Goal: Transaction & Acquisition: Purchase product/service

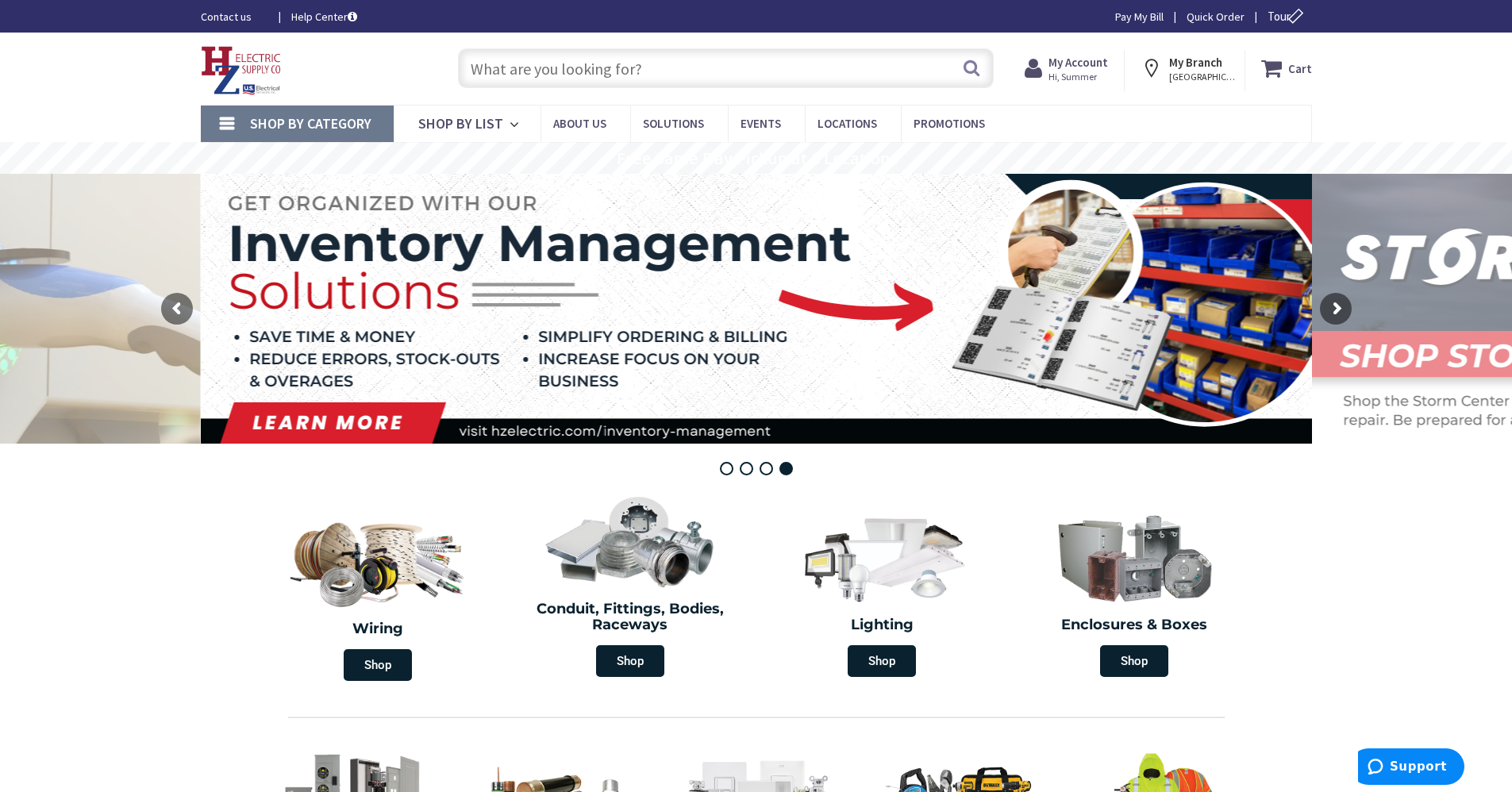
click at [654, 79] on input "text" at bounding box center [725, 68] width 535 height 39
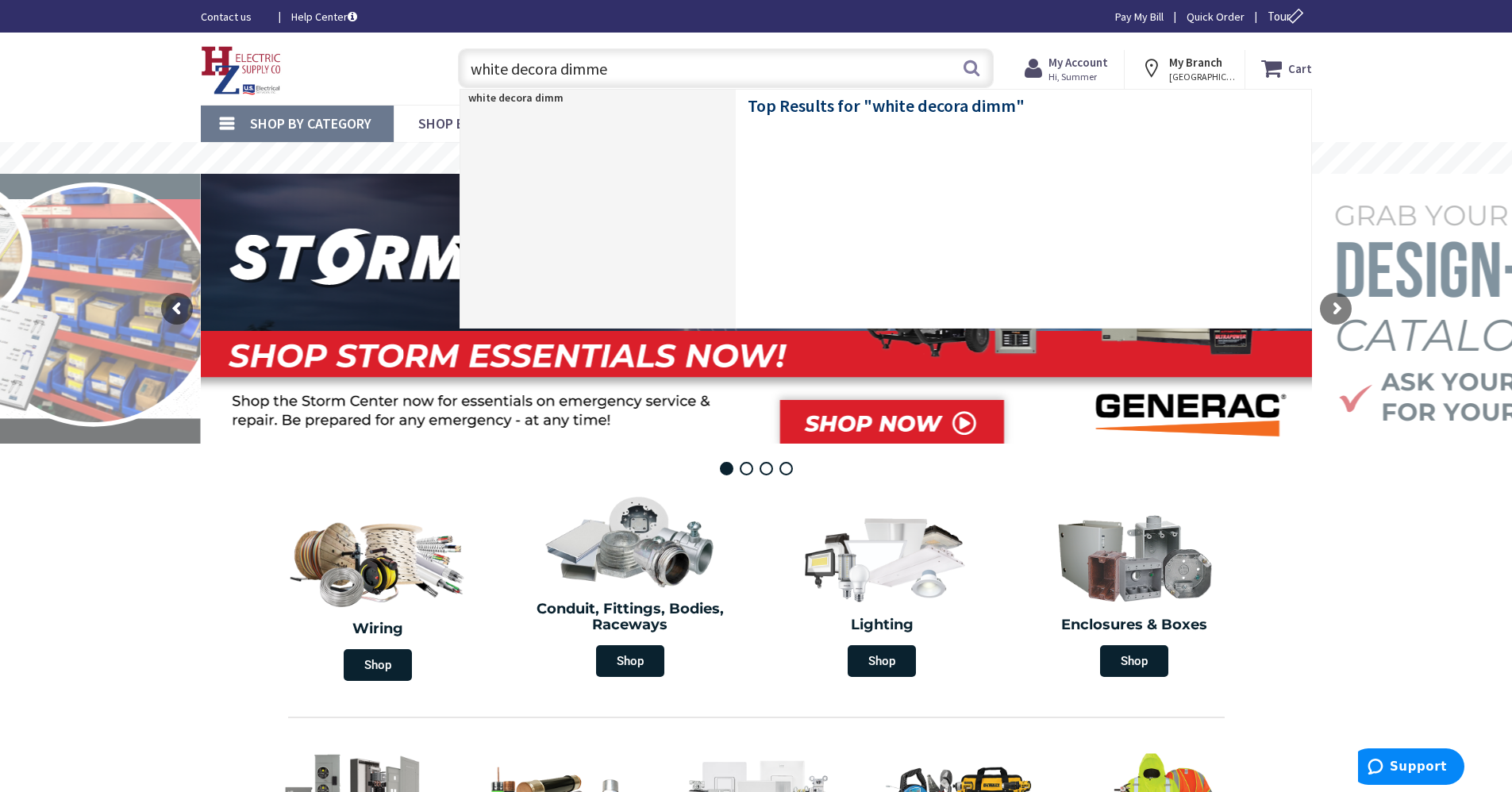
type input "white decora dimmer"
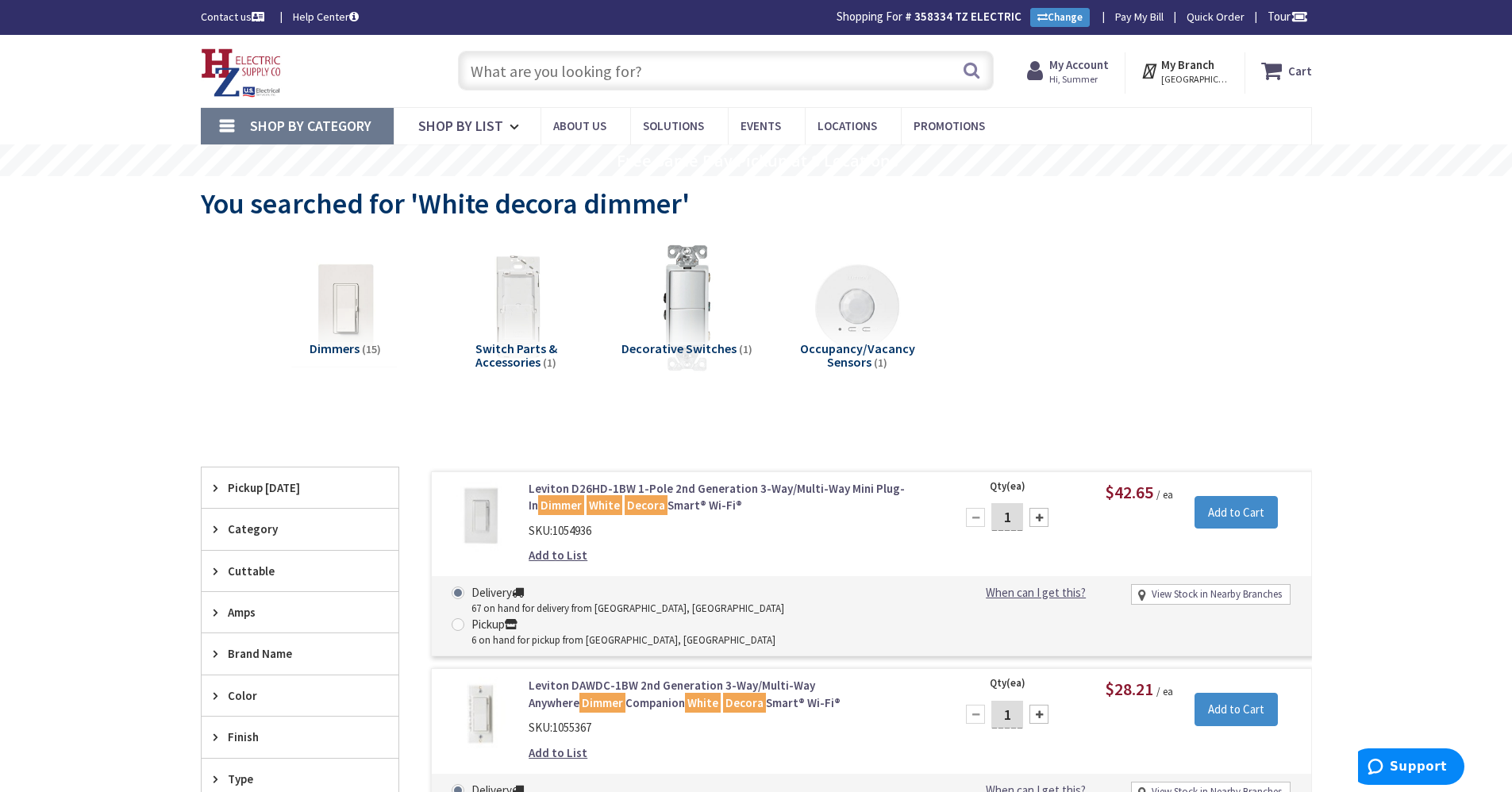
click at [581, 52] on input "text" at bounding box center [725, 70] width 535 height 39
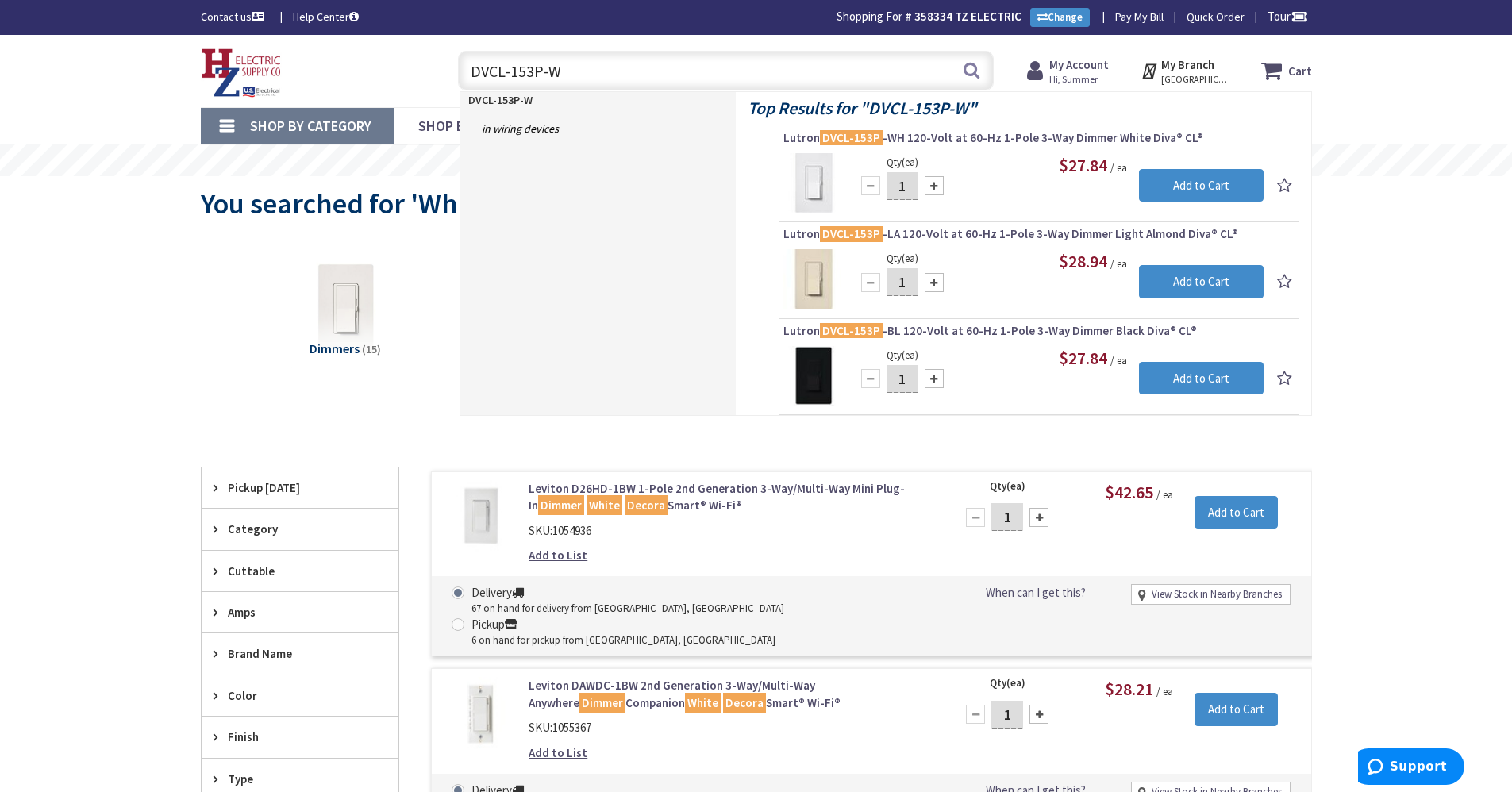
type input "DVCL-153P-WH"
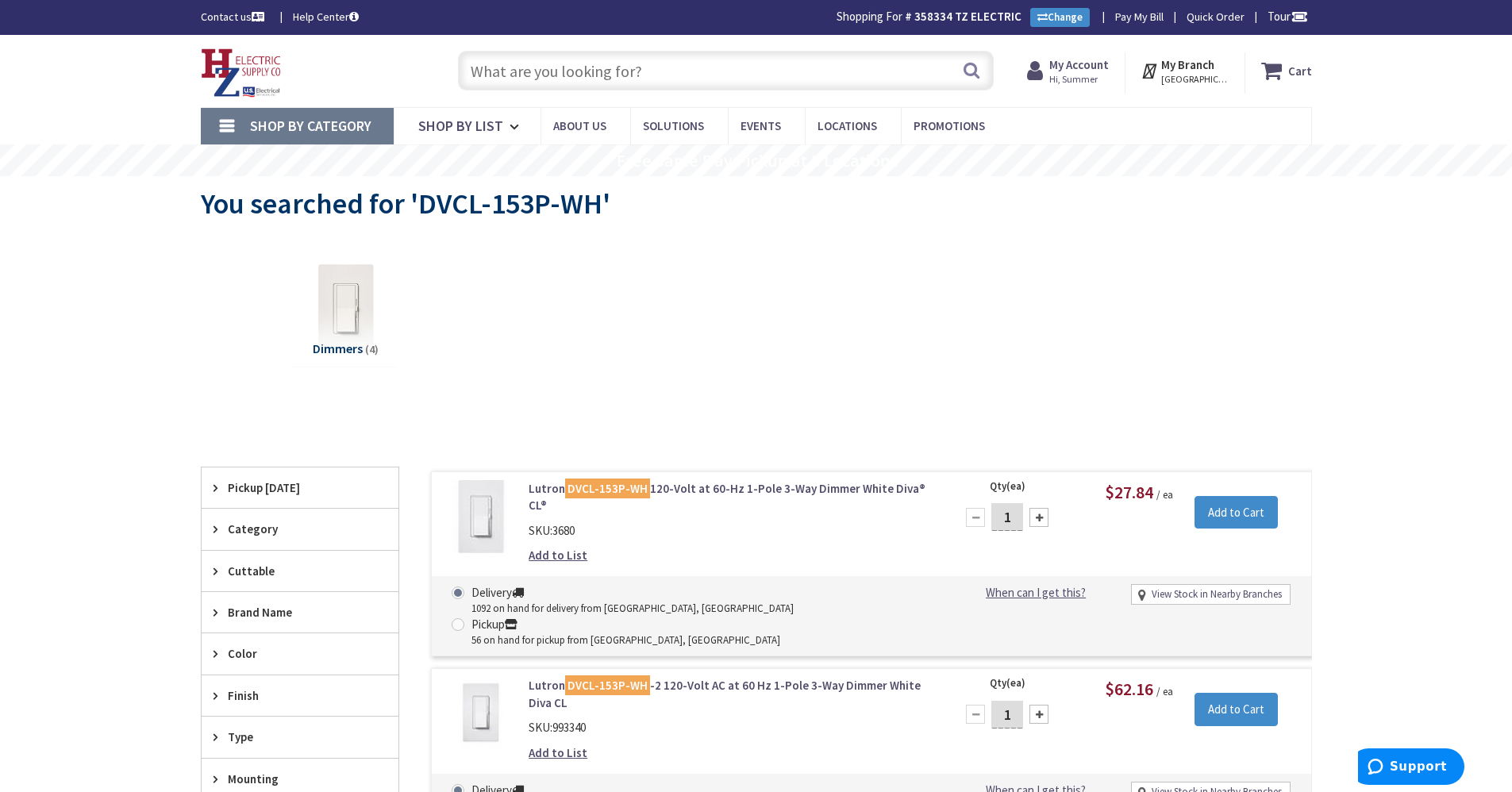
drag, startPoint x: 1018, startPoint y: 513, endPoint x: 992, endPoint y: 510, distance: 26.2
click at [992, 510] on input "1" at bounding box center [1007, 517] width 32 height 28
type input "25"
click at [1232, 507] on input "Add to Cart" at bounding box center [1236, 512] width 84 height 33
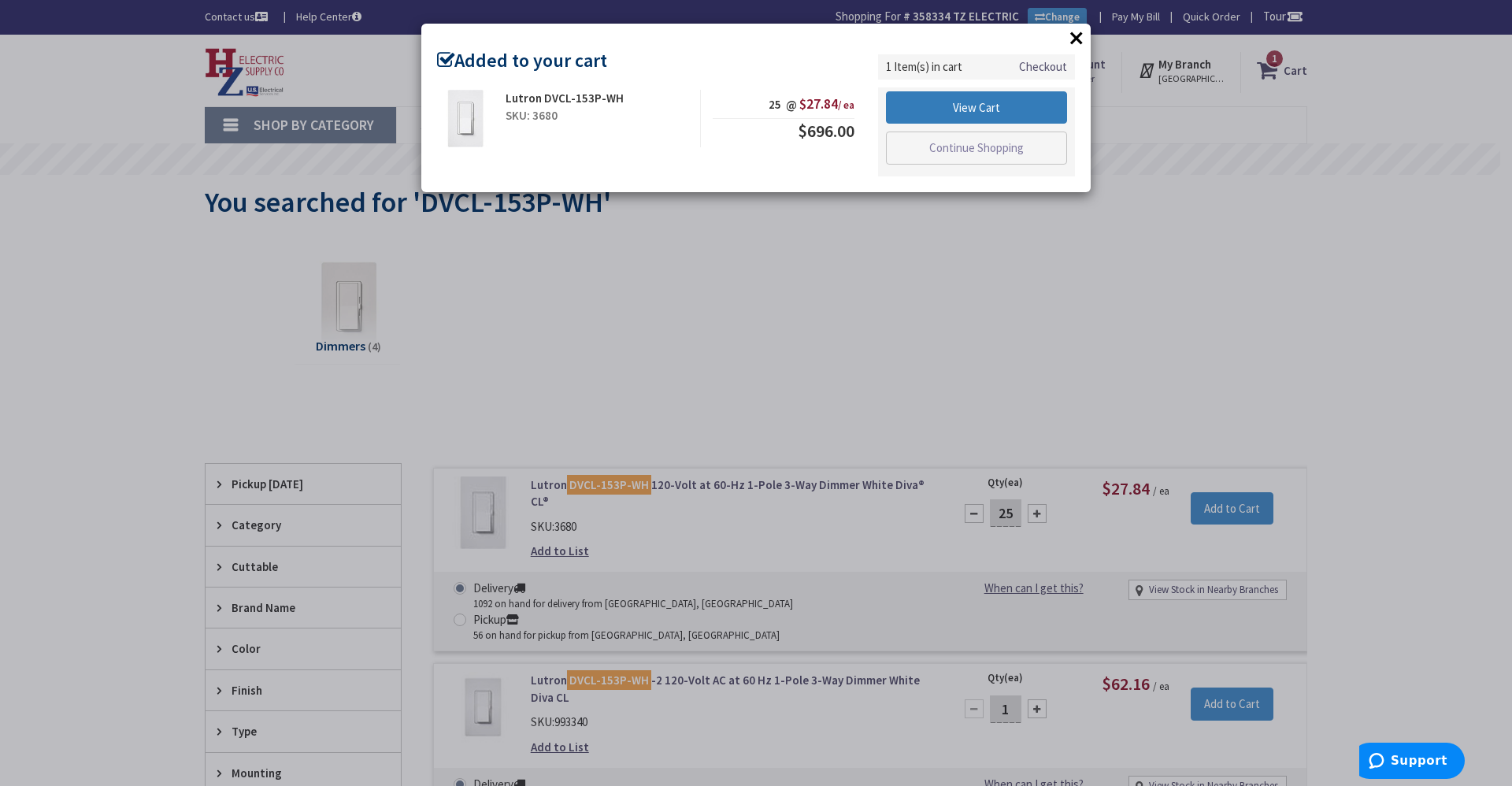
click at [967, 109] on link "View Cart" at bounding box center [976, 107] width 181 height 33
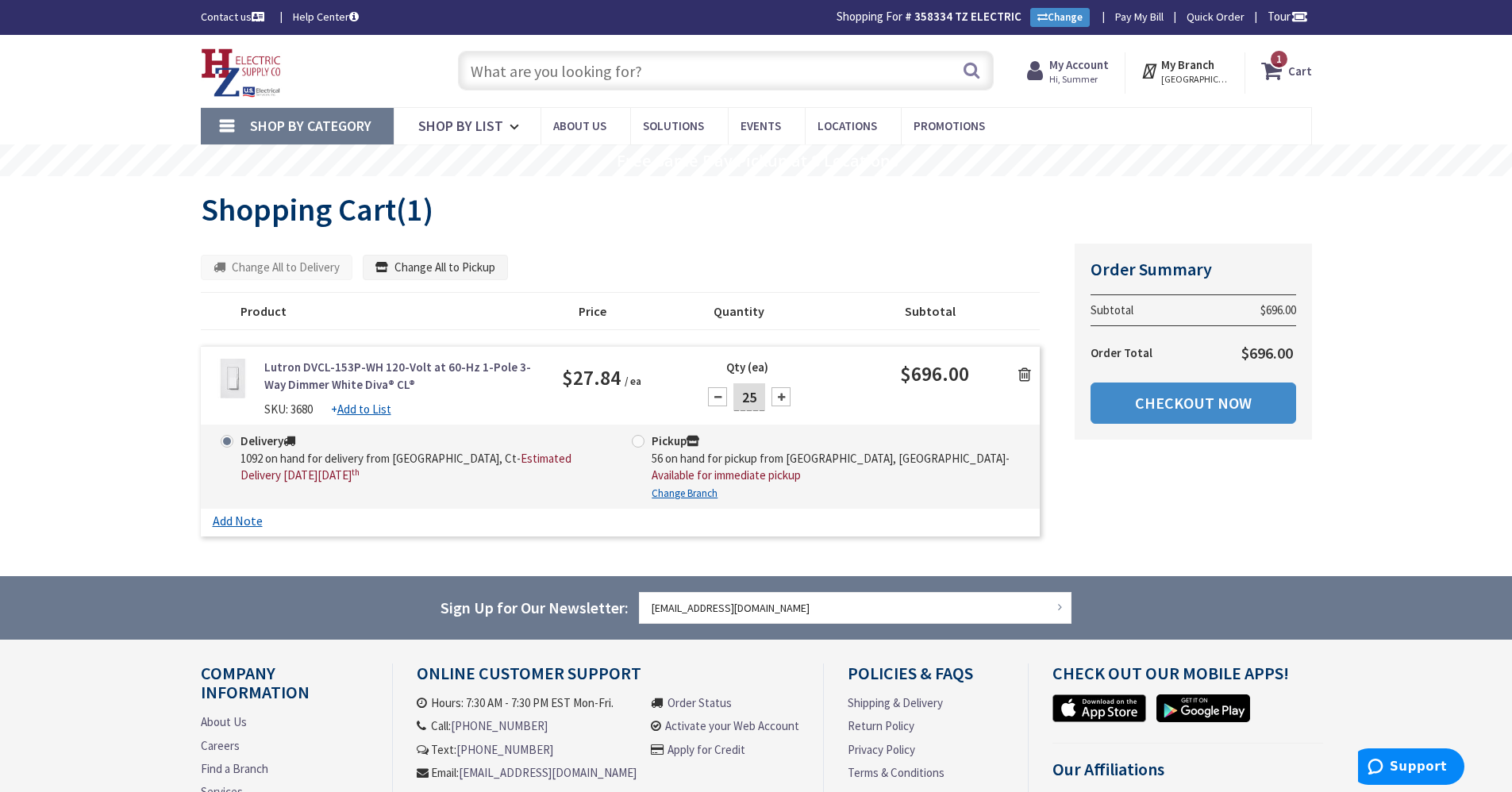
click at [758, 401] on input "25" at bounding box center [749, 397] width 32 height 28
type input "20"
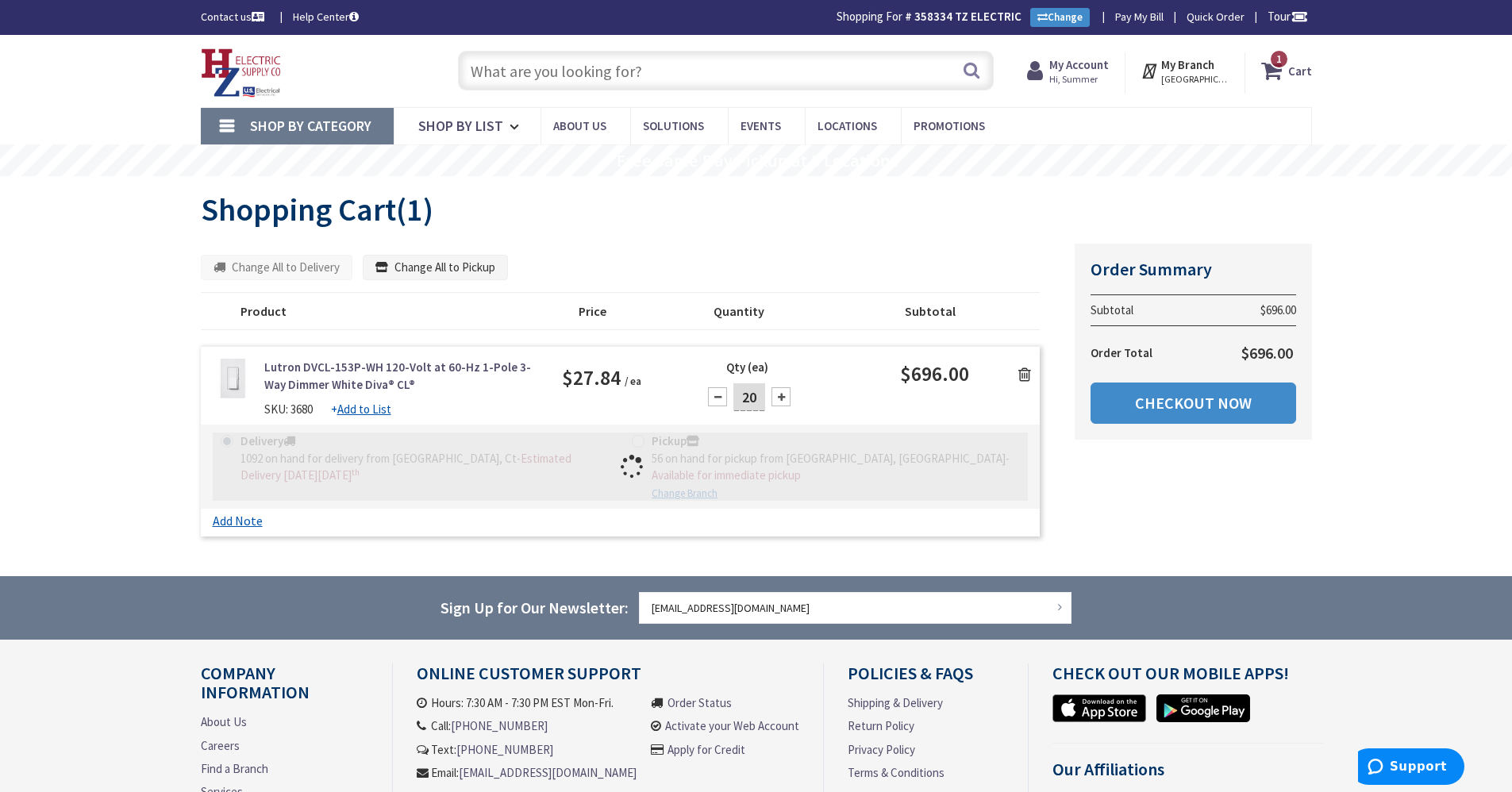
click at [1156, 484] on div "Summary Order Summary Subtotal $696.00 Order Total $696.00 Checkout Now Some it…" at bounding box center [756, 394] width 1135 height 301
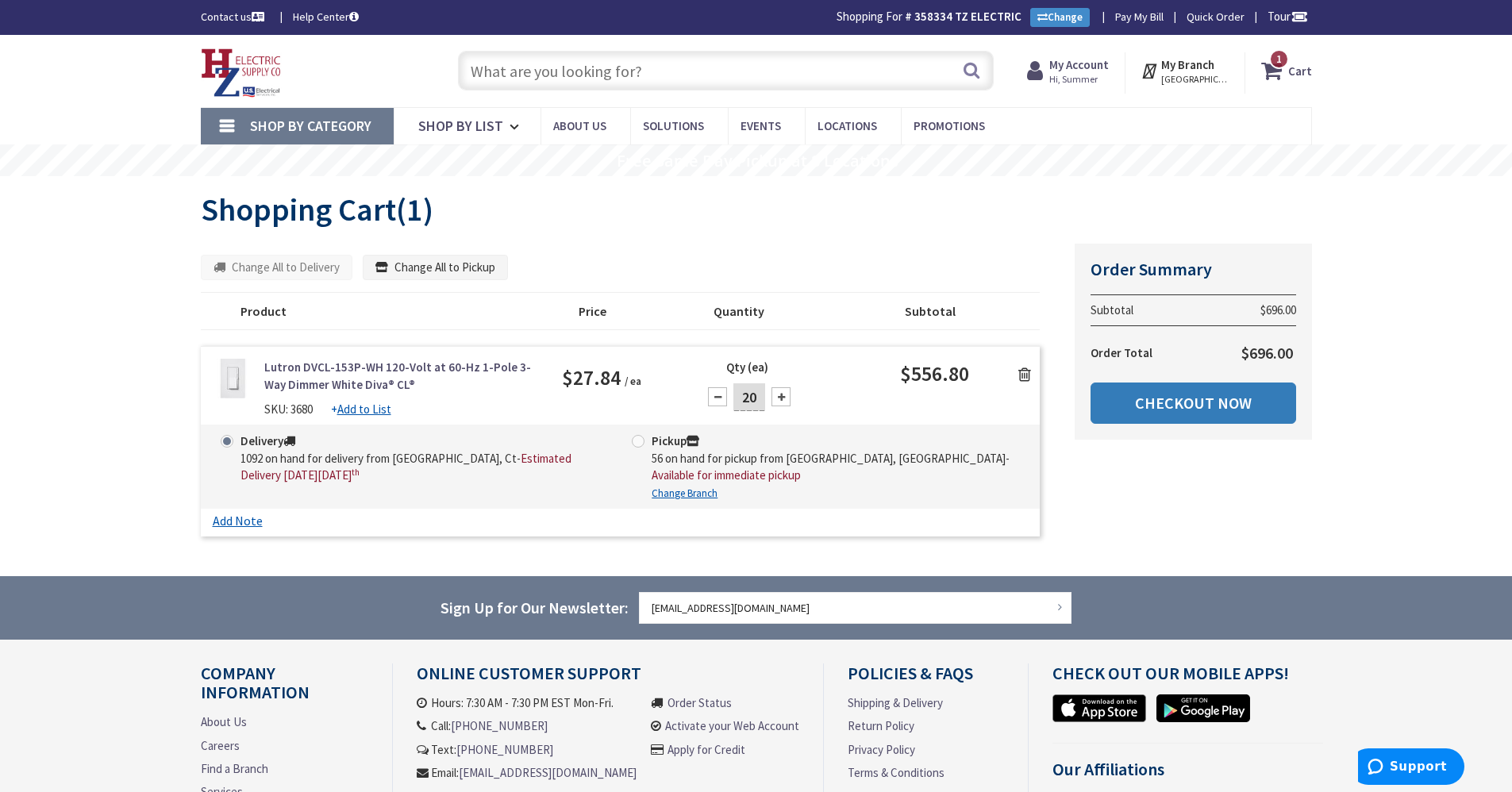
click at [1181, 389] on link "Checkout Now" at bounding box center [1193, 403] width 206 height 41
click at [1170, 406] on link "Checkout Now" at bounding box center [1193, 403] width 206 height 41
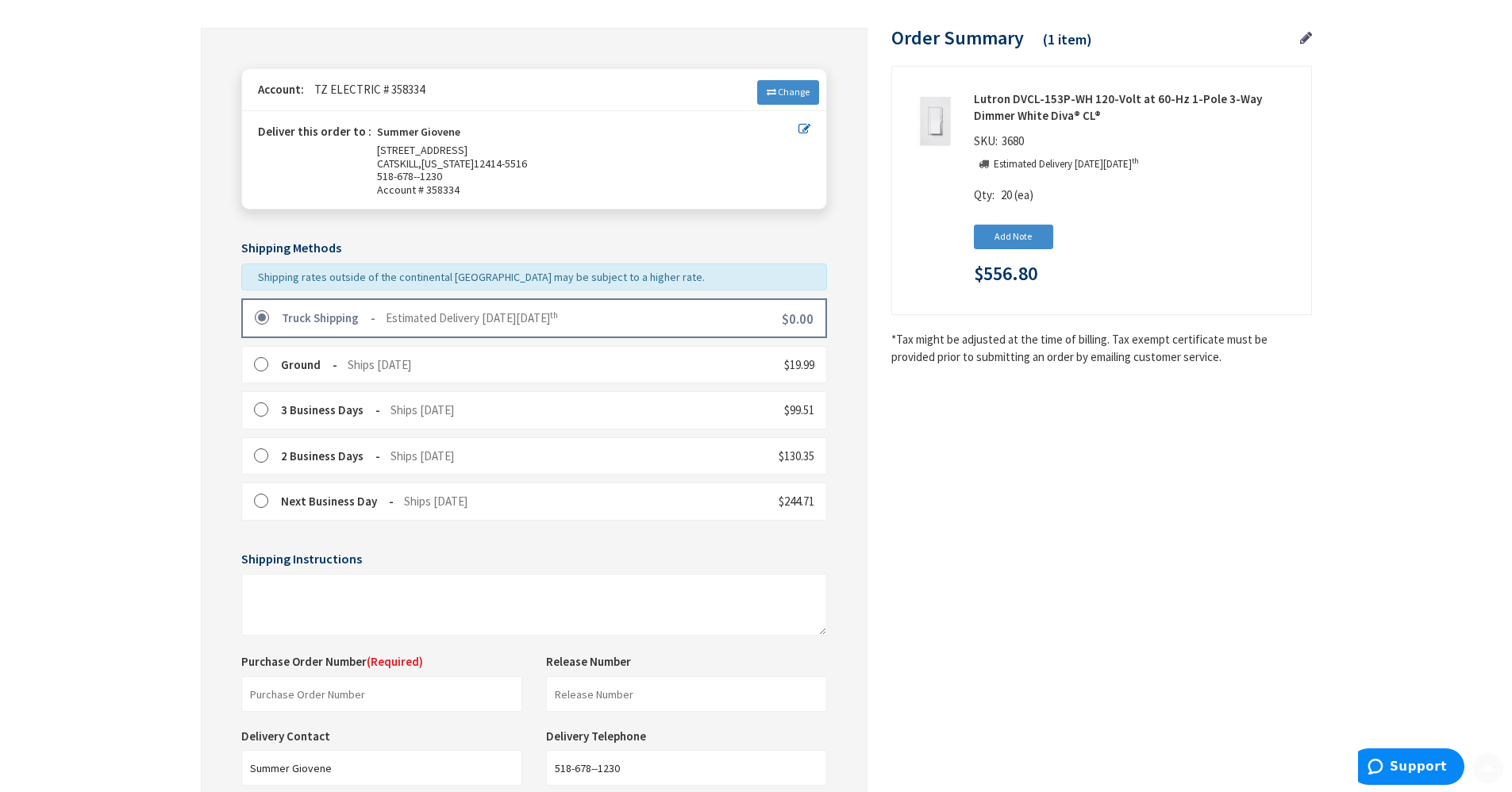
scroll to position [318, 0]
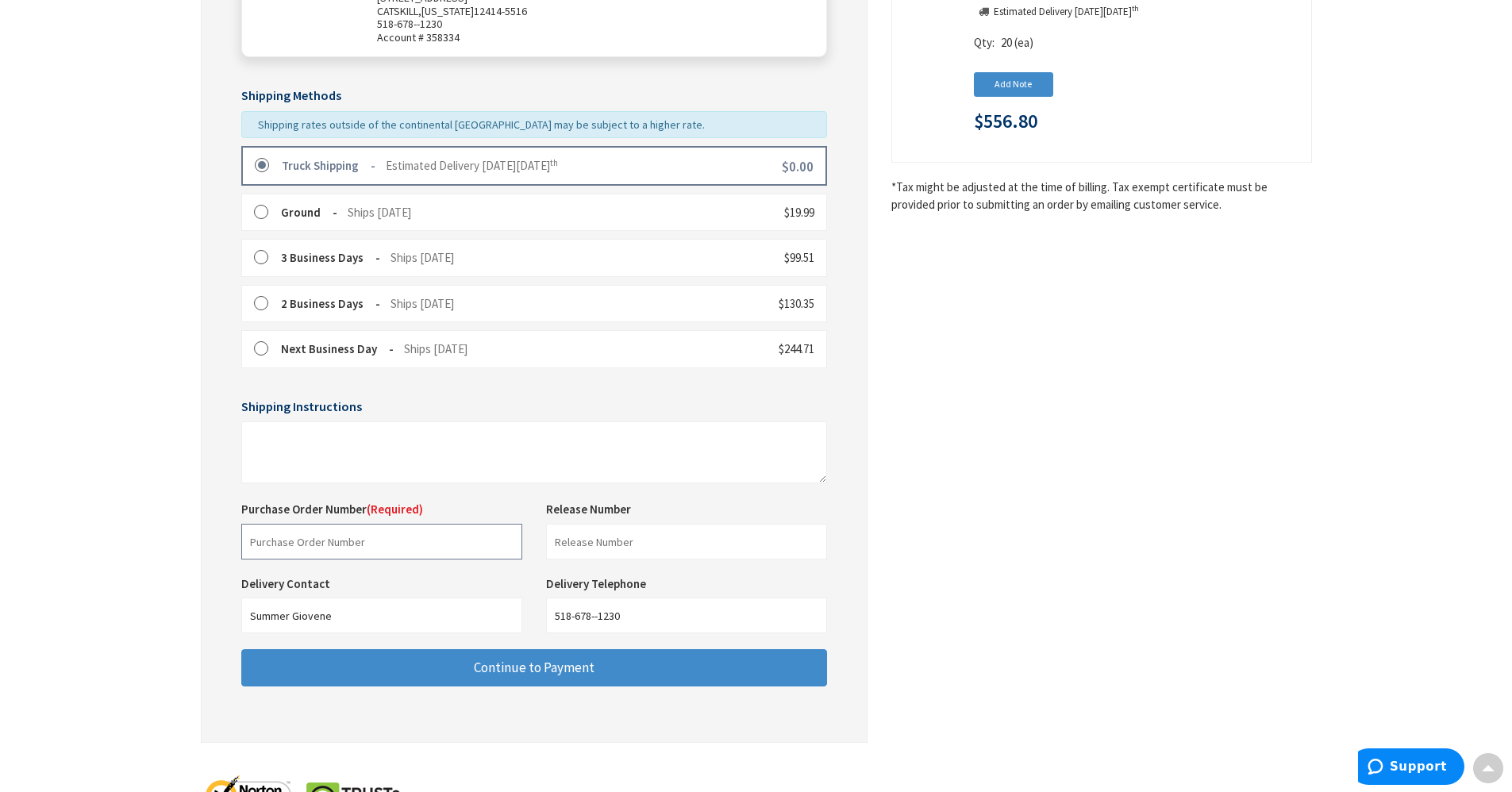
click at [431, 558] on input "text" at bounding box center [382, 541] width 281 height 36
type input "Shop Stock"
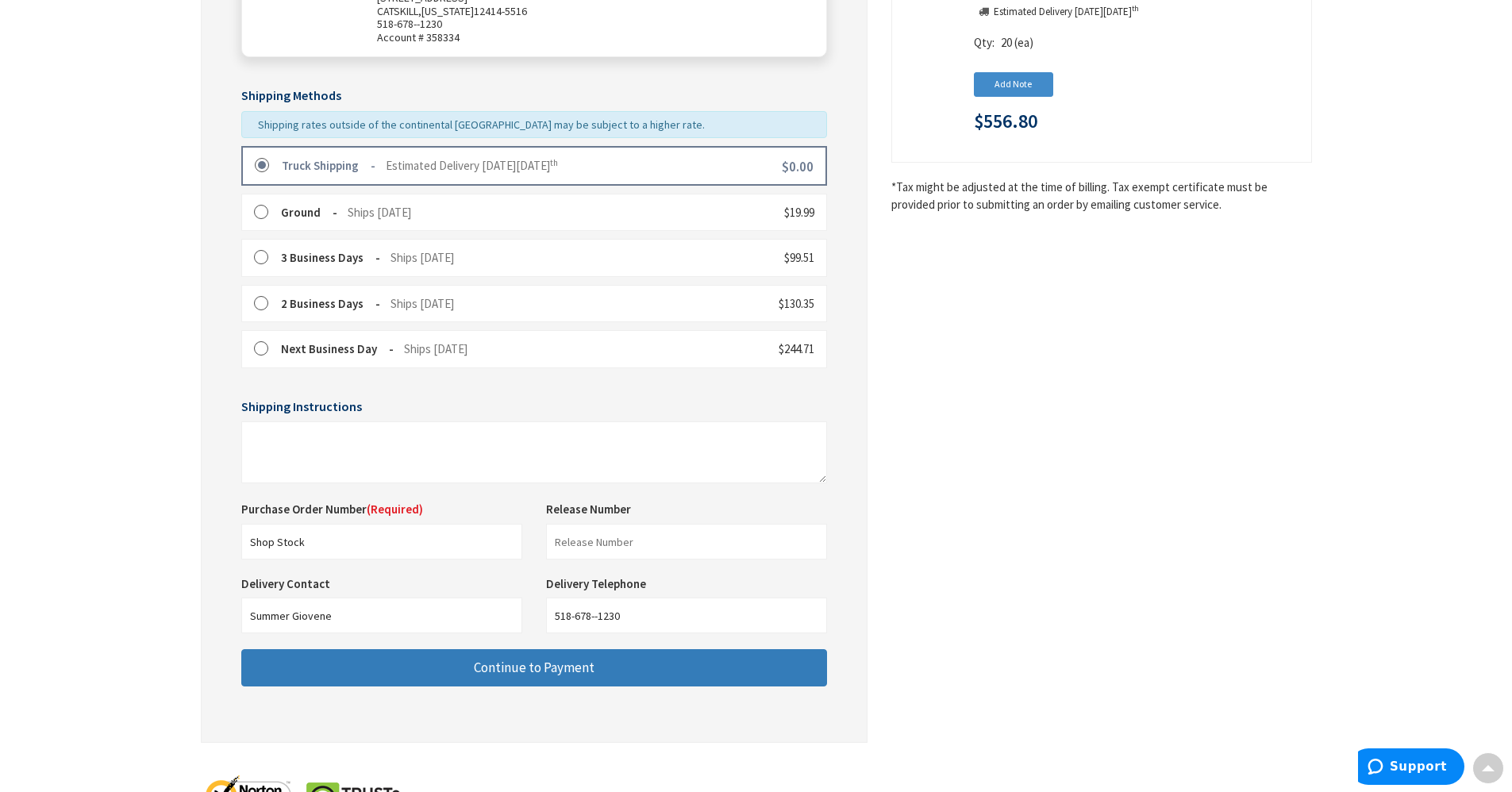
click at [457, 682] on button "Continue to Payment" at bounding box center [534, 667] width 586 height 38
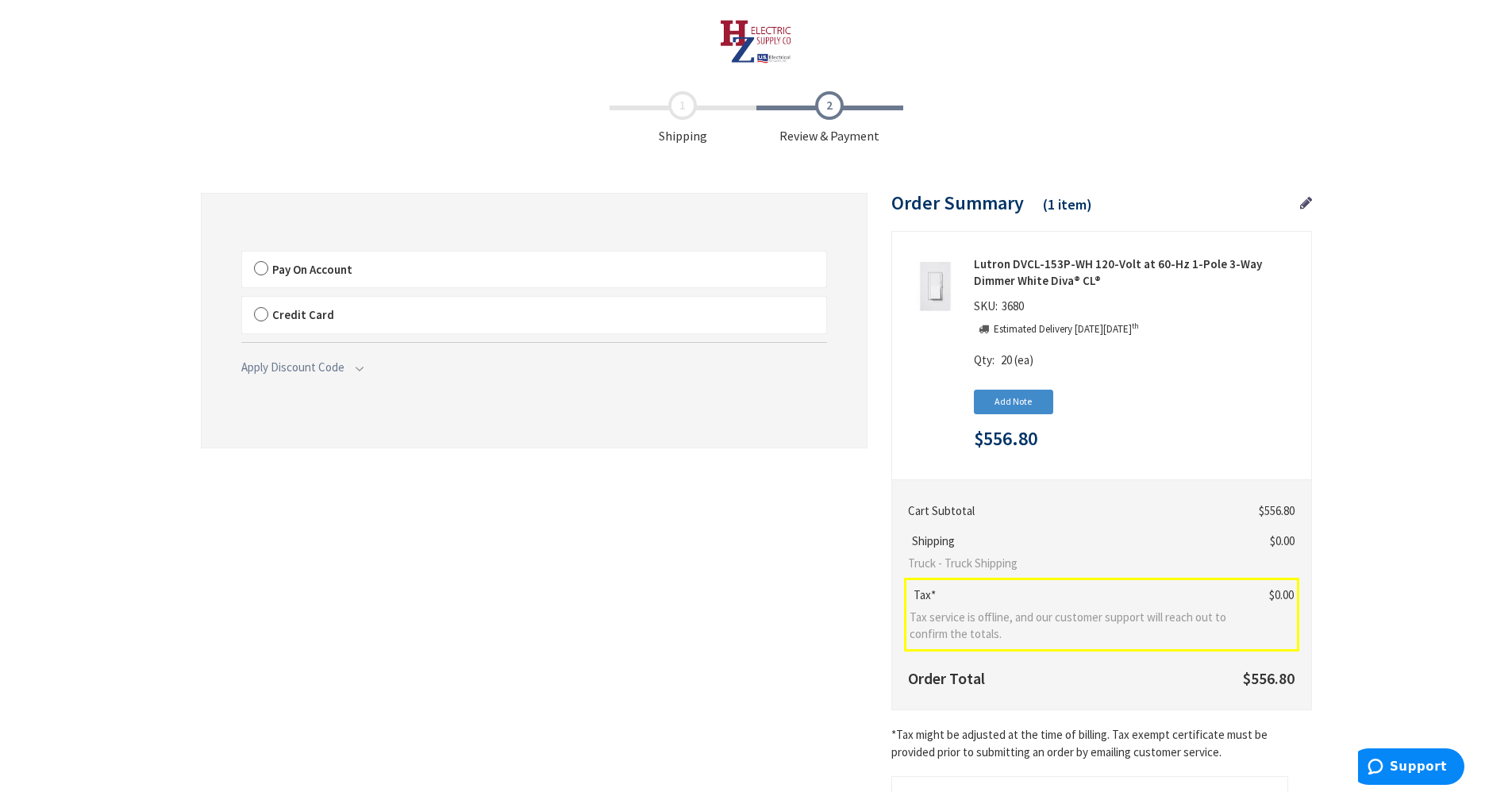
click at [348, 262] on label "Pay On Account" at bounding box center [534, 270] width 584 height 37
click at [242, 254] on input "Pay On Account" at bounding box center [242, 254] width 0 height 0
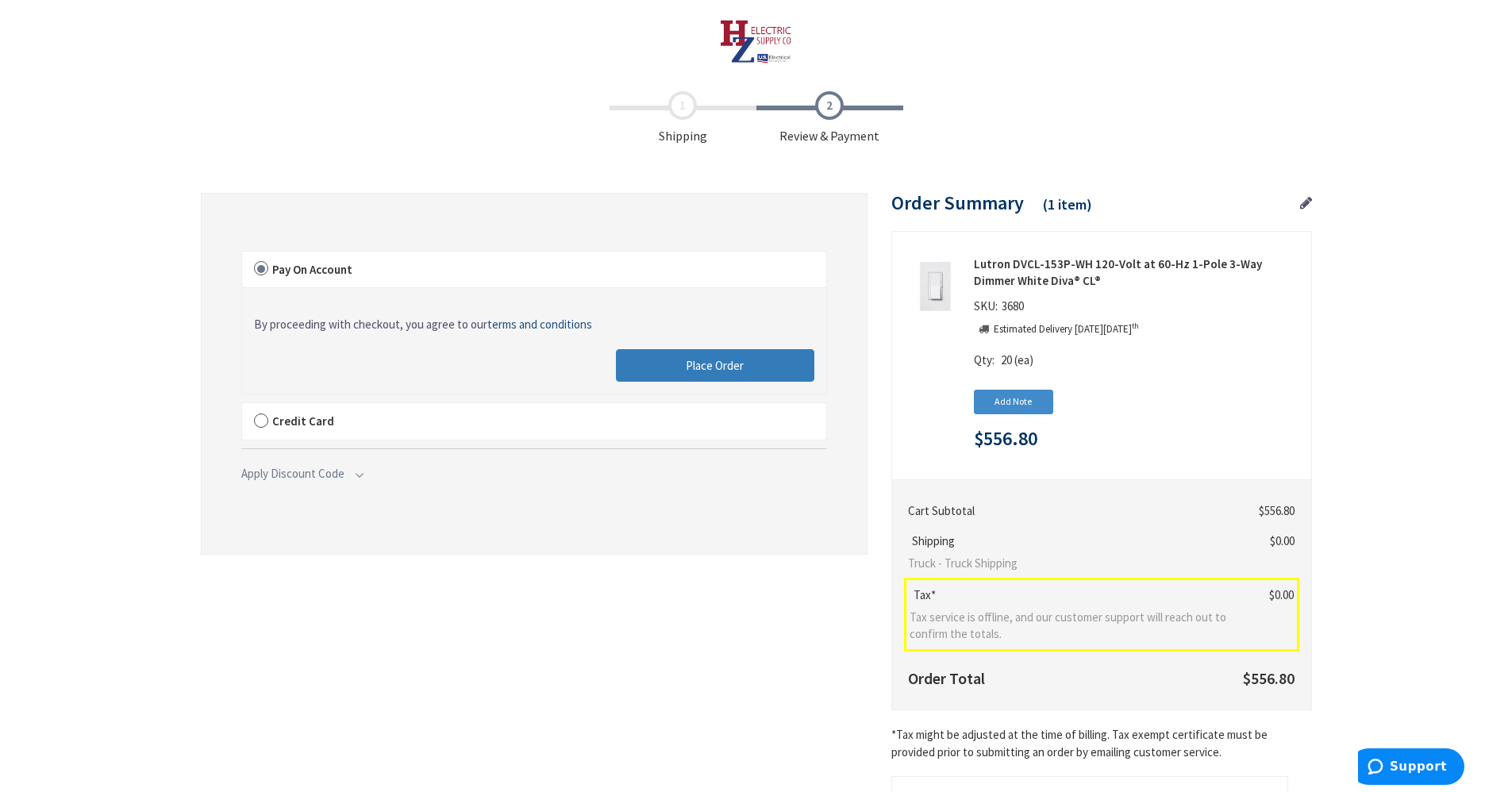
drag, startPoint x: 707, startPoint y: 368, endPoint x: 734, endPoint y: 540, distance: 174.1
click at [707, 368] on span "Place Order" at bounding box center [714, 365] width 58 height 15
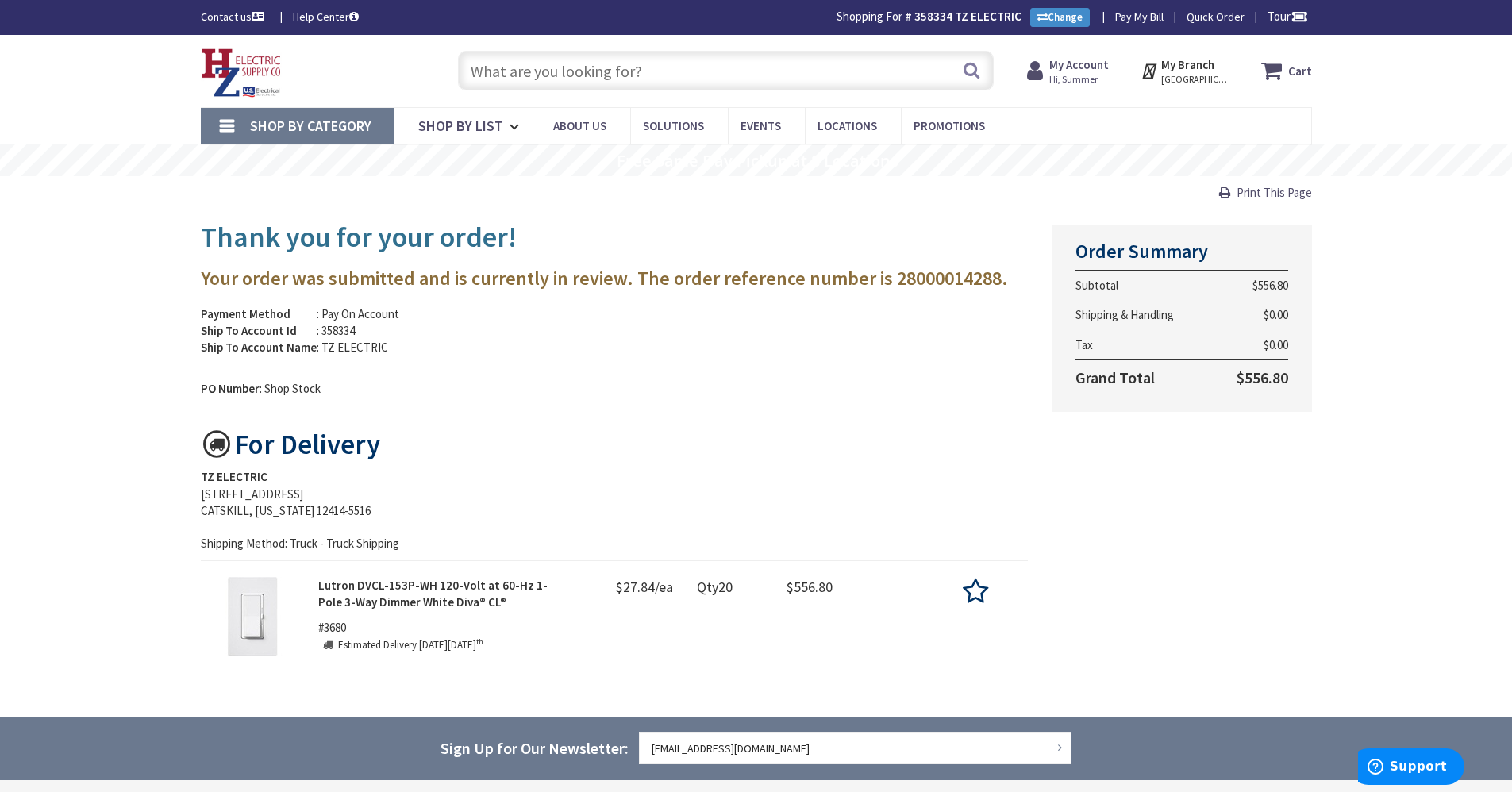
click at [677, 59] on input "text" at bounding box center [725, 70] width 535 height 39
paste input "SB3100S"
type input "SB3100S"
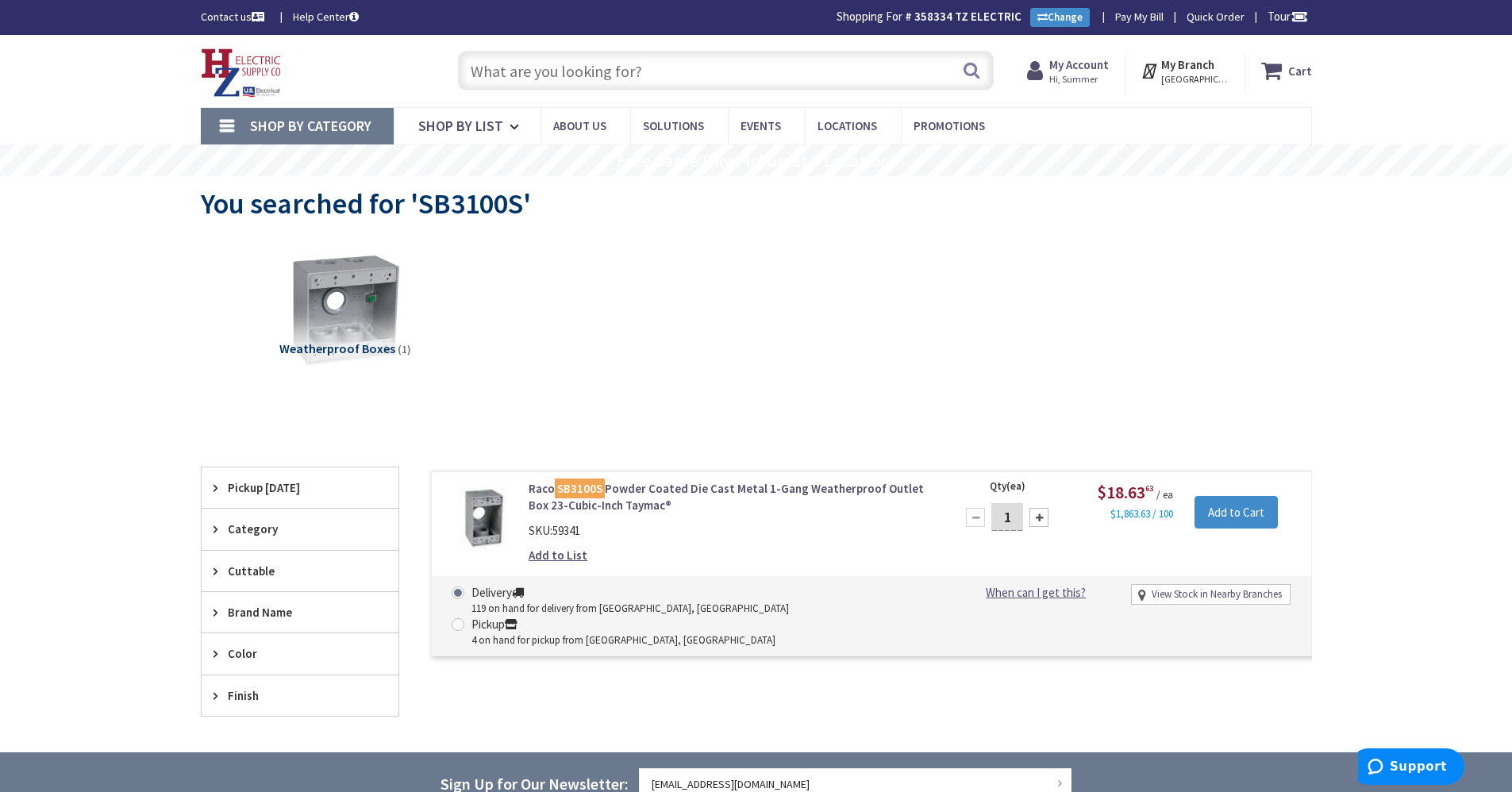
click at [564, 71] on input "text" at bounding box center [725, 70] width 535 height 39
paste input "ARL 610"
type input "ARL 610"
